Goal: Information Seeking & Learning: Learn about a topic

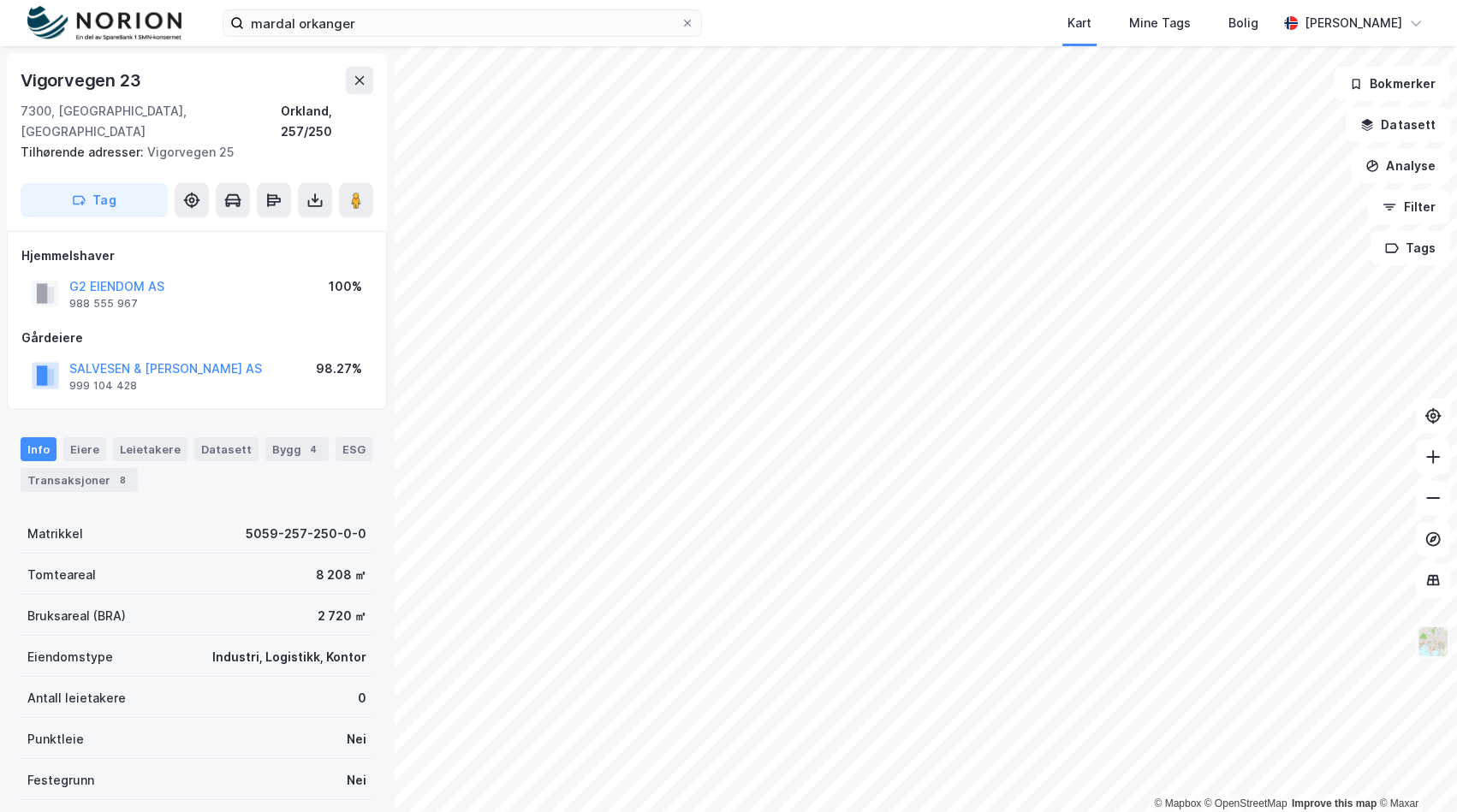
click at [1437, 634] on img at bounding box center [1433, 642] width 33 height 33
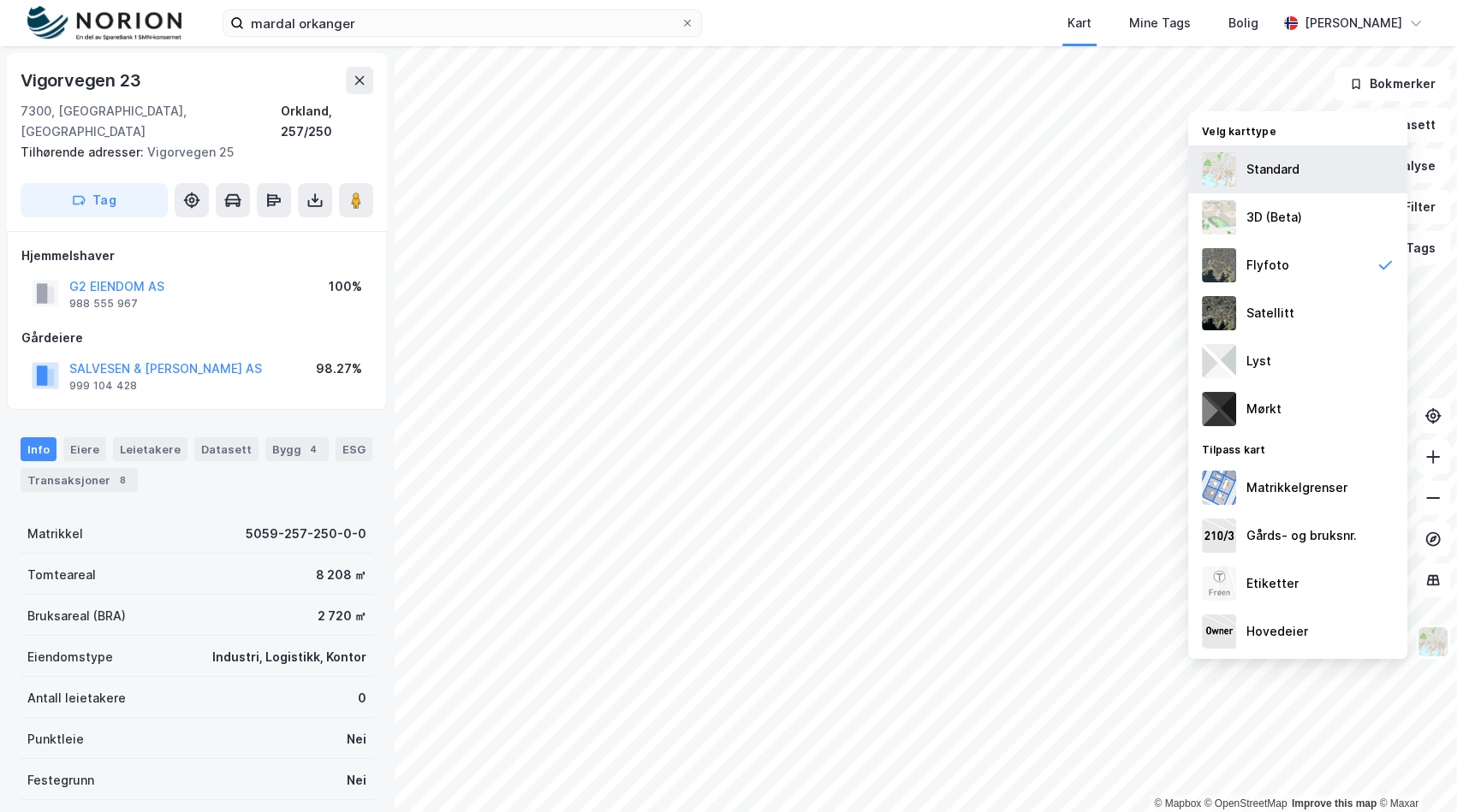
click at [1302, 146] on div "Standard" at bounding box center [1298, 169] width 219 height 48
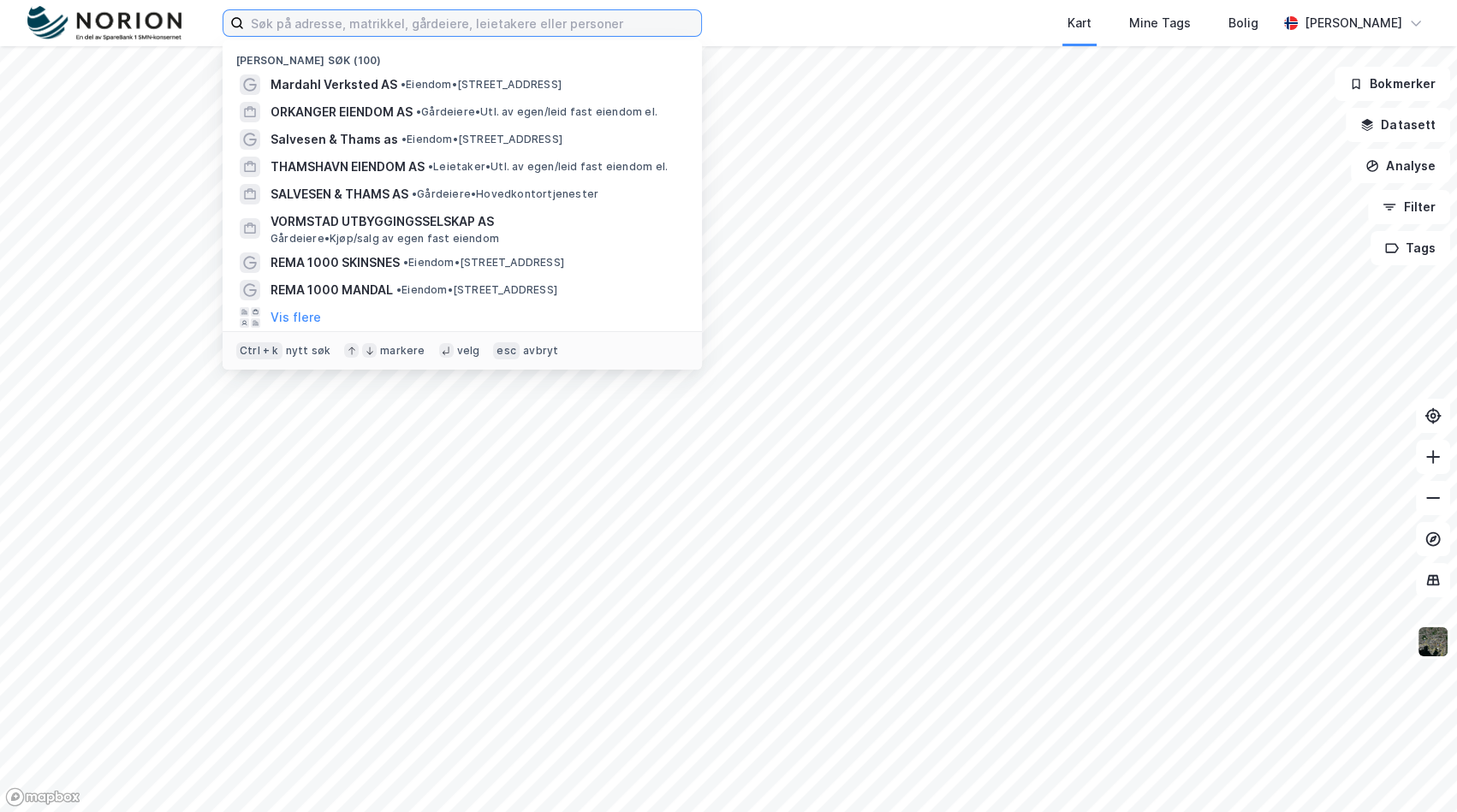
click at [503, 23] on input at bounding box center [472, 23] width 457 height 26
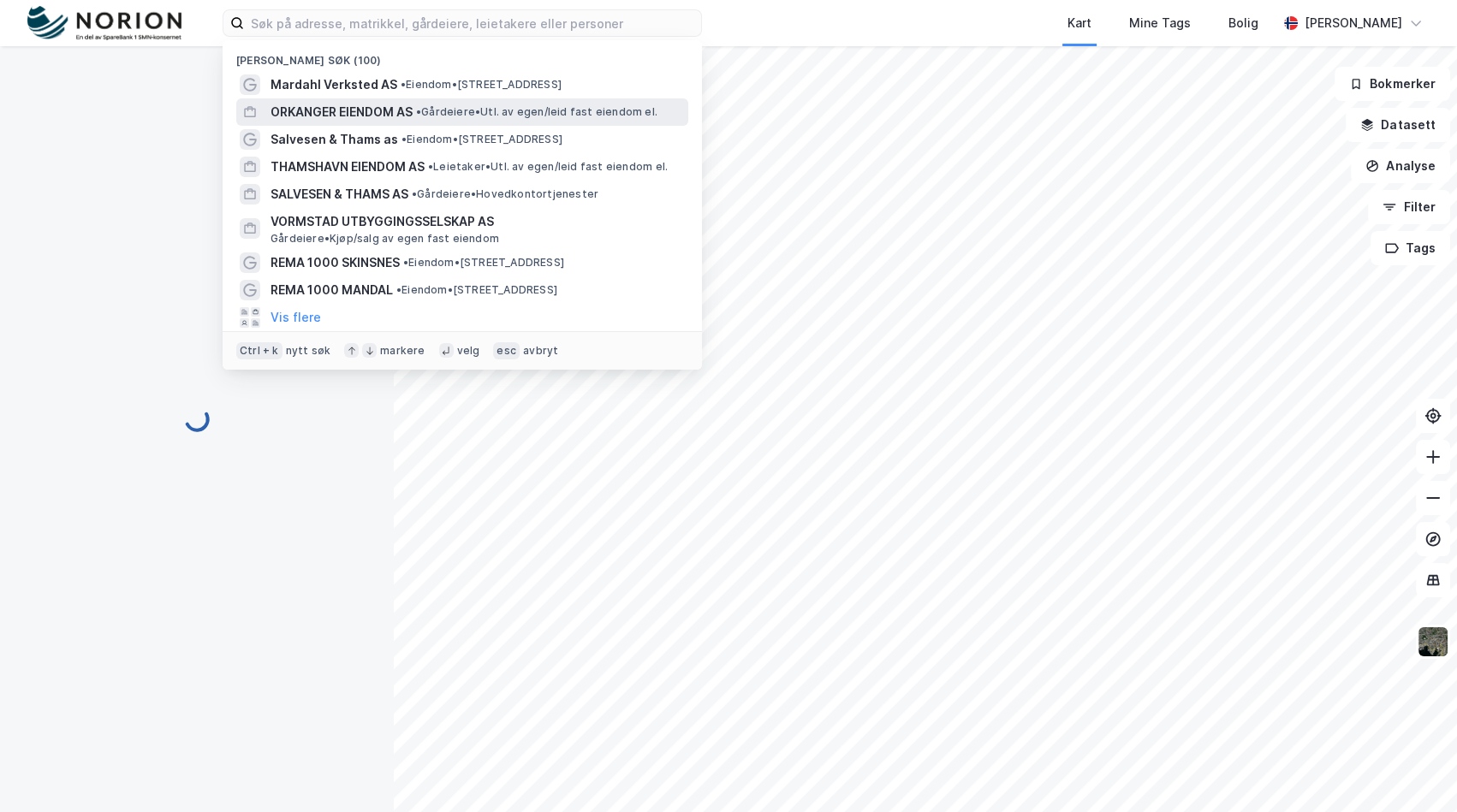
click at [463, 108] on span "• Gårdeiere • Utl. av egen/leid fast eiendom el." at bounding box center [536, 112] width 242 height 14
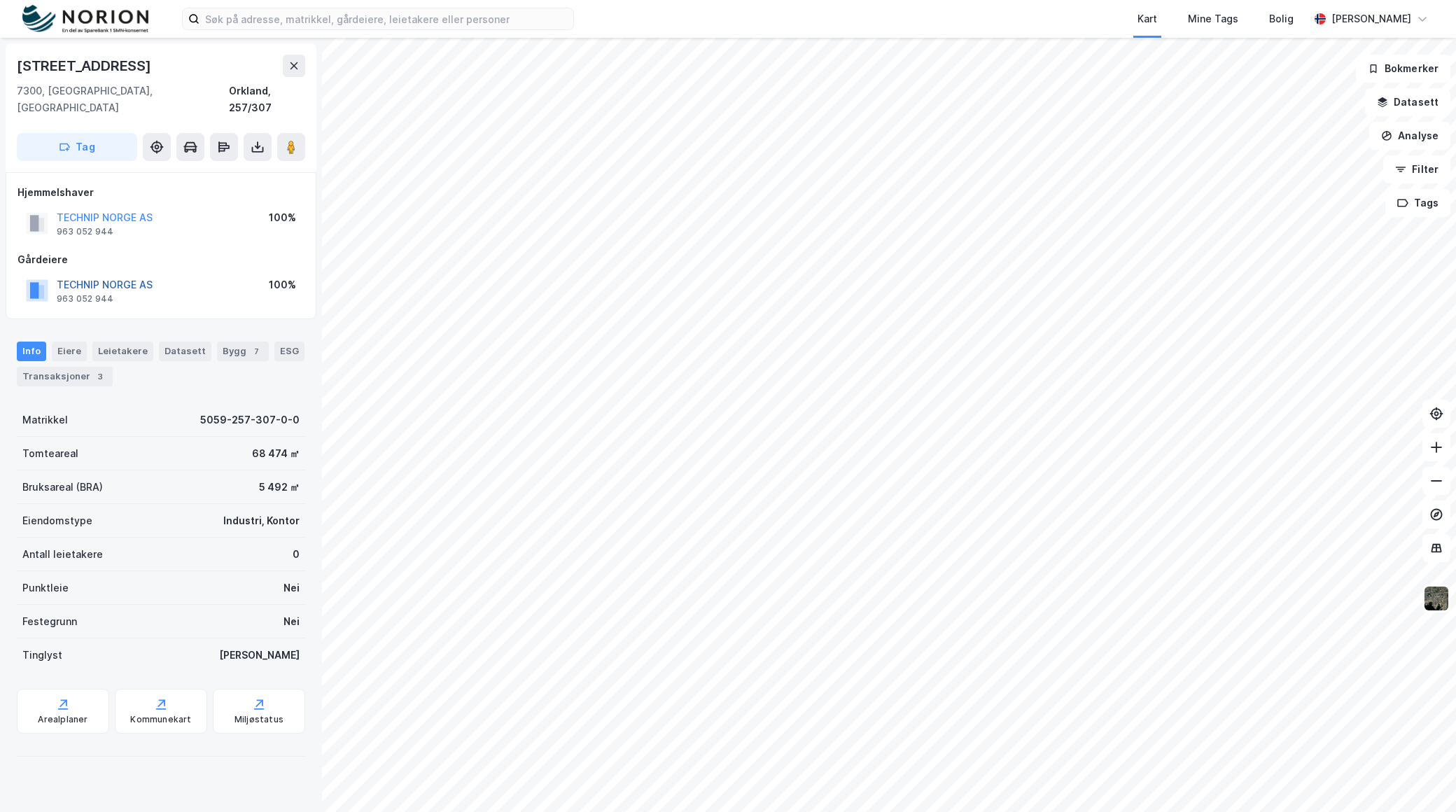
click at [0, 0] on button "TECHNIP NORGE AS" at bounding box center [0, 0] width 0 height 0
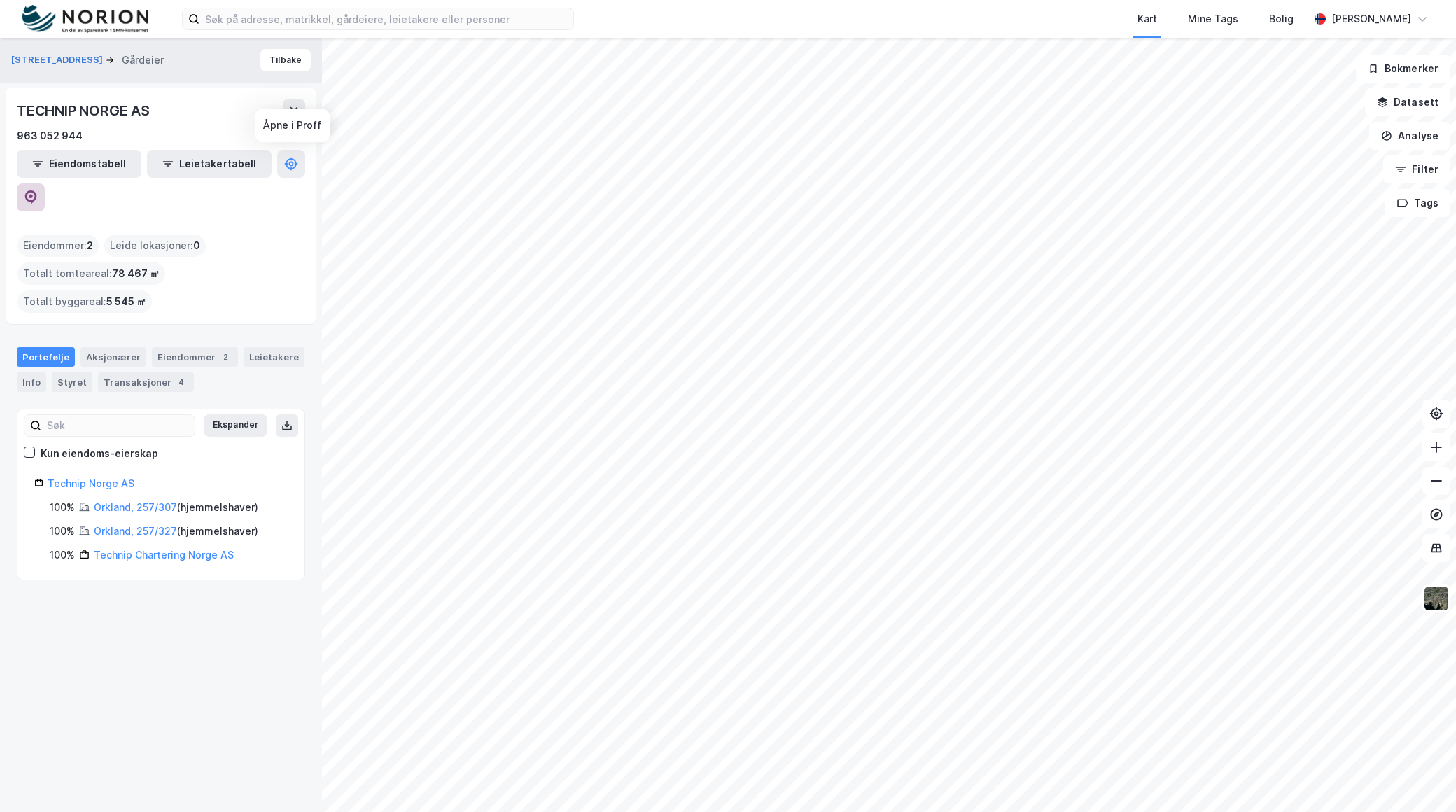
click at [37, 190] on icon at bounding box center [30, 197] width 14 height 14
drag, startPoint x: 164, startPoint y: 110, endPoint x: 2, endPoint y: 116, distance: 162.1
click at [2, 116] on div "[STREET_ADDRESS] Gårdeier Tilbake TECHNIP [GEOGRAPHIC_DATA] AS 963 052 944 Eien…" at bounding box center [161, 424] width 322 height 774
